Goal: Information Seeking & Learning: Learn about a topic

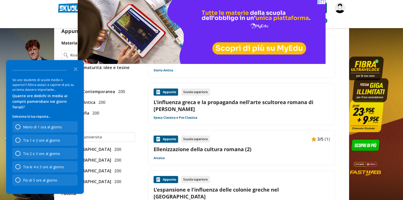
scroll to position [153, 0]
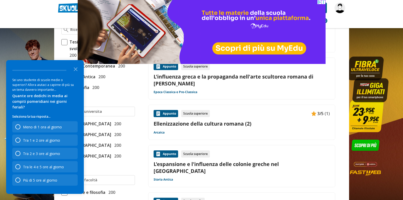
click at [219, 124] on link "Ellenizzazione della cultura romana (2)" at bounding box center [242, 123] width 177 height 7
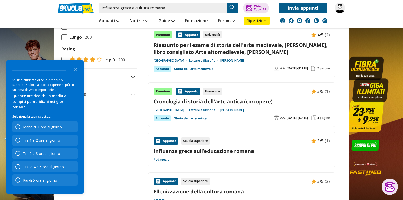
scroll to position [537, 0]
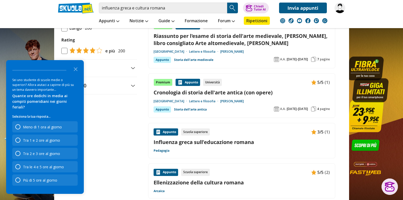
click at [213, 139] on link "Influenza greca sull’educazione romana" at bounding box center [242, 142] width 177 height 7
click at [208, 179] on link "Ellenizzazione della cultura romana" at bounding box center [242, 182] width 177 height 7
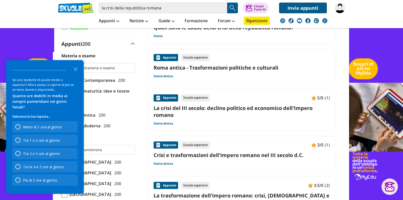
scroll to position [128, 0]
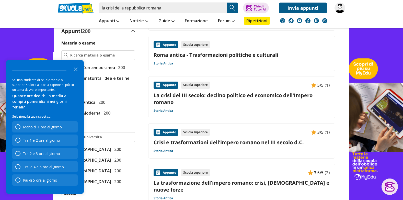
click at [215, 95] on link "La crisi del III secolo: declino politico ed economico dell'Impero romano" at bounding box center [242, 99] width 177 height 14
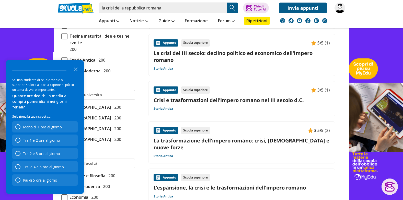
scroll to position [179, 0]
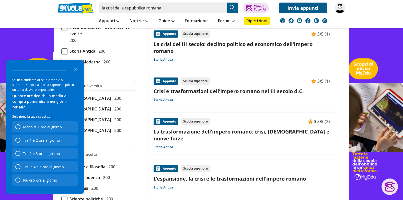
click at [219, 131] on link "La trasformazione dell'impero romano: crisi, cristianesimo e nuove forze" at bounding box center [242, 135] width 177 height 14
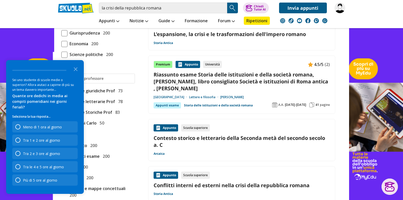
scroll to position [333, 0]
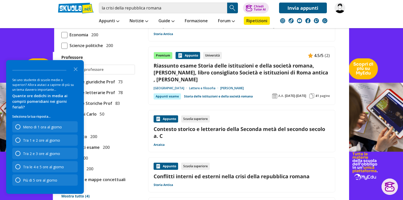
click at [232, 129] on link "Contesto storico e letterario della Seconda metà del secondo secolo a. C" at bounding box center [242, 133] width 177 height 14
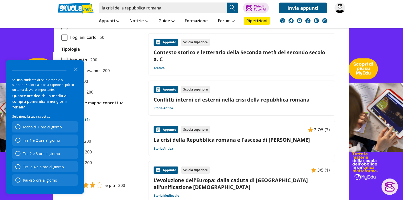
scroll to position [435, 0]
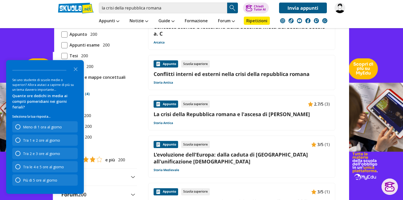
click at [200, 115] on link "La crisi della Repubblica romana e l'ascesa di [PERSON_NAME]" at bounding box center [242, 114] width 177 height 7
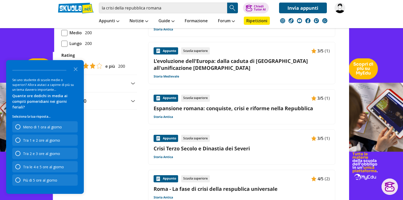
scroll to position [537, 0]
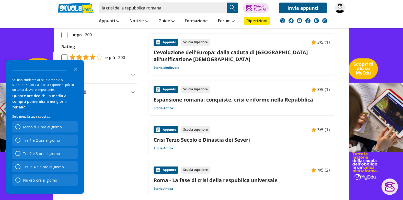
click at [220, 100] on link "Espansione romana: conquiste, crisi e riforme nella Repubblica" at bounding box center [242, 99] width 177 height 7
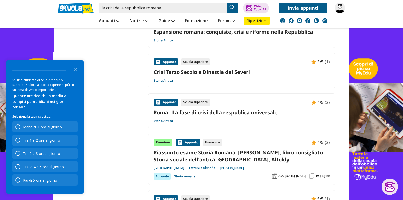
scroll to position [614, 0]
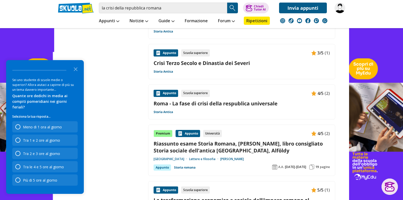
click at [228, 104] on link "Roma - La fase di crisi della respublica universale" at bounding box center [242, 103] width 177 height 7
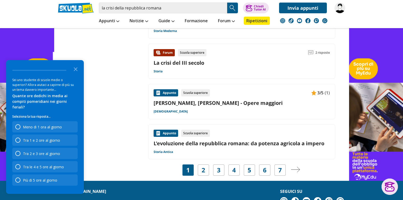
scroll to position [819, 0]
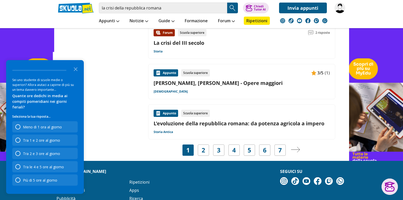
click at [215, 123] on link "L'evoluzione della repubblica romana: da potenza agricola a impero" at bounding box center [242, 123] width 177 height 7
click at [202, 149] on link "2" at bounding box center [204, 150] width 4 height 7
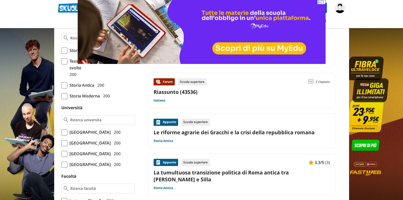
scroll to position [153, 0]
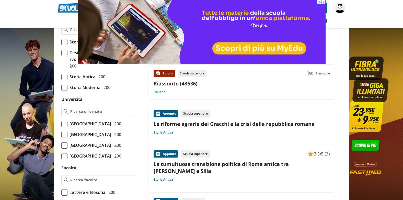
click at [241, 123] on link "Le riforme agrarie dei Gracchi e la crisi della repubblica romana" at bounding box center [242, 123] width 177 height 7
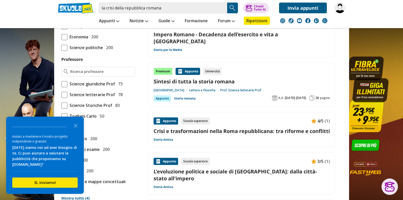
scroll to position [333, 0]
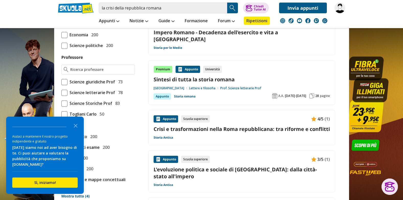
click at [217, 126] on link "Crisi e trasformazioni nella Roma repubblicana: tra riforme e conflitti" at bounding box center [242, 129] width 177 height 7
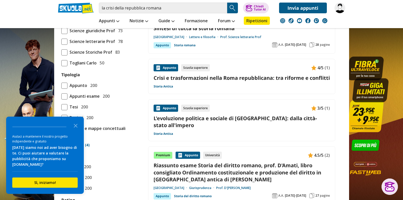
click at [212, 74] on link "Crisi e trasformazioni nella Roma repubblicana: tra riforme e conflitti" at bounding box center [242, 77] width 177 height 7
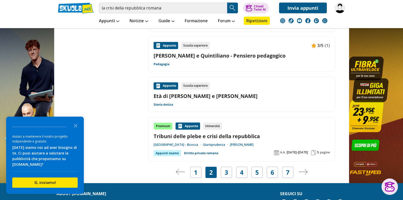
scroll to position [819, 0]
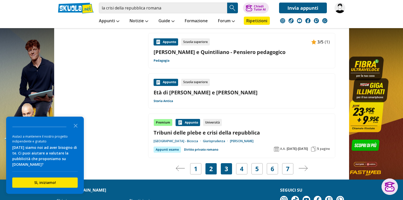
click at [227, 165] on link "3" at bounding box center [227, 168] width 4 height 7
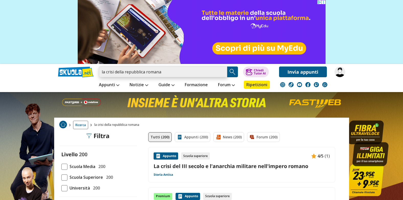
click at [101, 72] on input "la crisi della repubblica romana" at bounding box center [163, 72] width 128 height 11
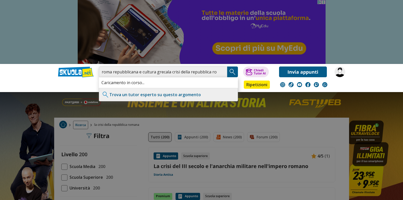
type input "roma repubblicana e cultura grecala crisi della repubblica romana"
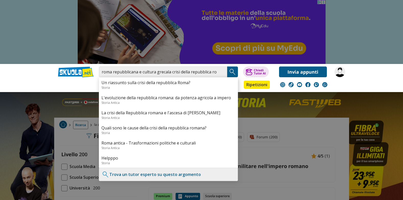
click at [234, 70] on img "Search Button" at bounding box center [233, 72] width 8 height 8
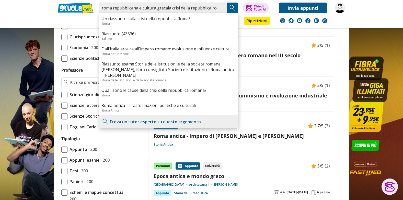
scroll to position [409, 0]
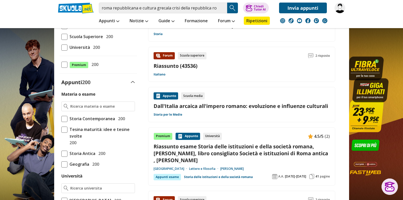
drag, startPoint x: 243, startPoint y: 139, endPoint x: 294, endPoint y: 11, distance: 137.4
click at [243, 139] on div "Premium [GEOGRAPHIC_DATA] Università 4.5/5 (2)" at bounding box center [242, 136] width 177 height 7
